Goal: Check status: Check status

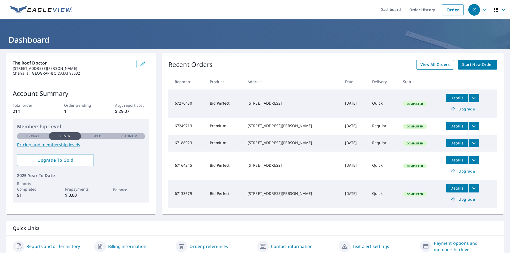
click at [254, 63] on span "View All Orders" at bounding box center [434, 64] width 29 height 7
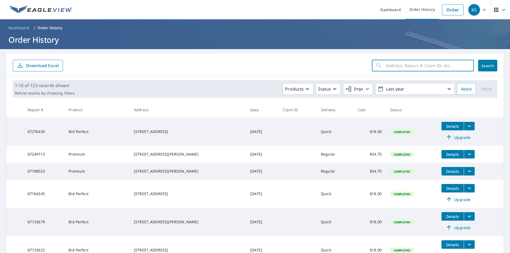
click at [254, 66] on input "text" at bounding box center [429, 65] width 88 height 15
type input "1"
type input "311 s 6th"
click at [254, 66] on button "Search" at bounding box center [487, 66] width 19 height 12
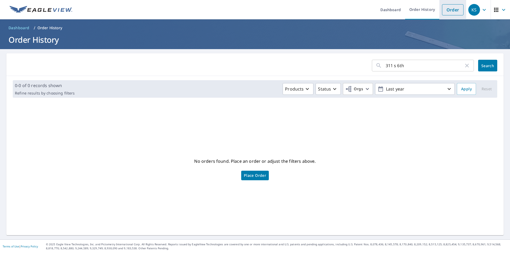
click at [254, 11] on link "Order" at bounding box center [453, 9] width 22 height 11
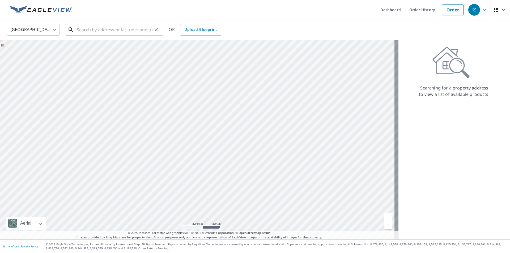
click at [131, 32] on input "text" at bounding box center [115, 29] width 76 height 15
click at [89, 29] on input "31" at bounding box center [115, 29] width 76 height 15
type input "3"
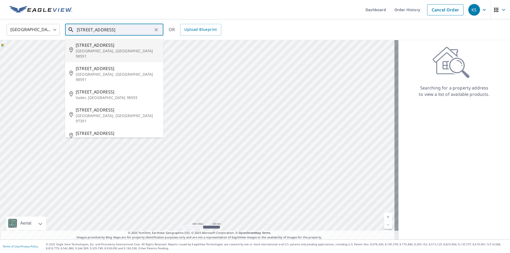
click at [88, 46] on span "[STREET_ADDRESS]" at bounding box center [117, 45] width 83 height 6
type input "[STREET_ADDRESS]"
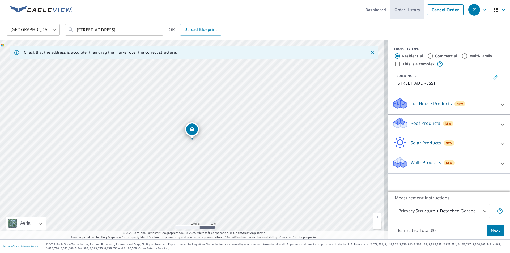
click at [254, 10] on link "Order History" at bounding box center [407, 9] width 34 height 19
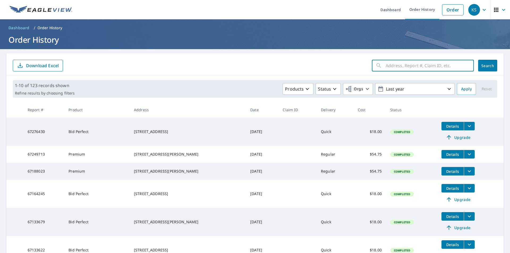
click at [254, 67] on input "text" at bounding box center [429, 65] width 88 height 15
type input "3"
type input "[STREET_ADDRESS]"
click at [254, 61] on button "Search" at bounding box center [487, 66] width 19 height 12
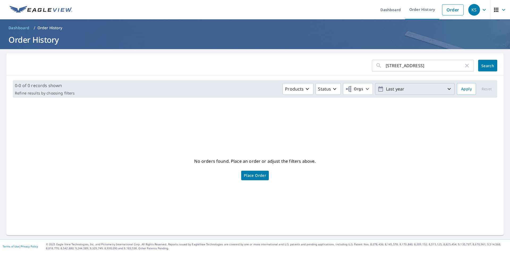
click at [254, 89] on p "Last year" at bounding box center [415, 88] width 62 height 9
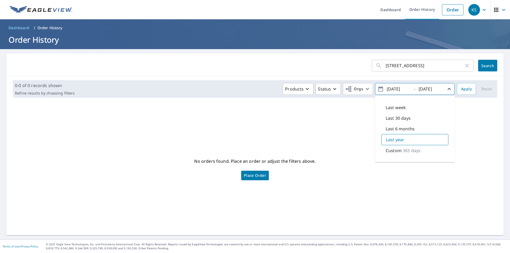
drag, startPoint x: 406, startPoint y: 151, endPoint x: 409, endPoint y: 150, distance: 3.2
click at [254, 151] on p "365 days" at bounding box center [411, 150] width 18 height 6
click at [254, 62] on button "Search" at bounding box center [487, 66] width 19 height 12
